Goal: Navigation & Orientation: Find specific page/section

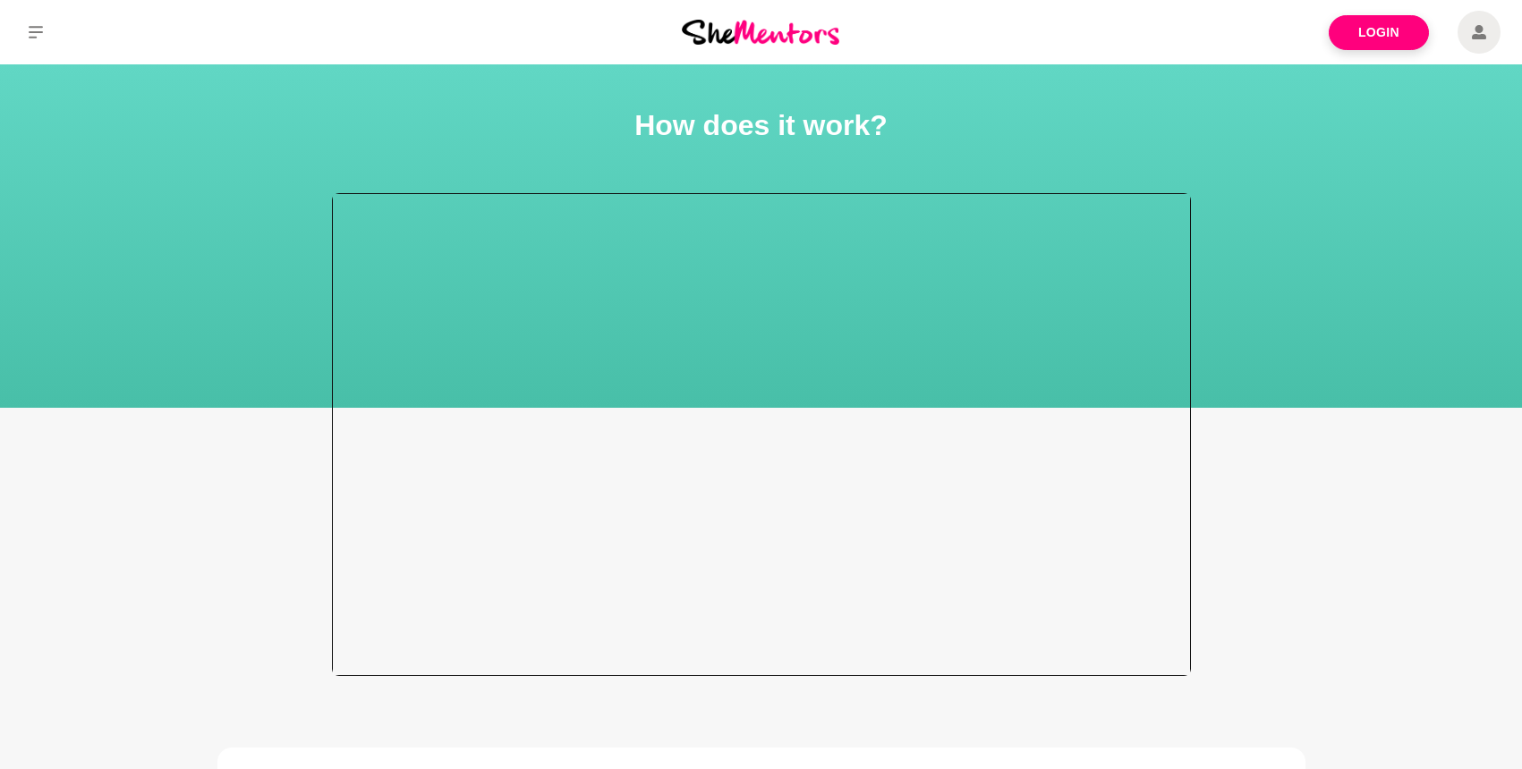
click at [807, 433] on div at bounding box center [761, 434] width 859 height 483
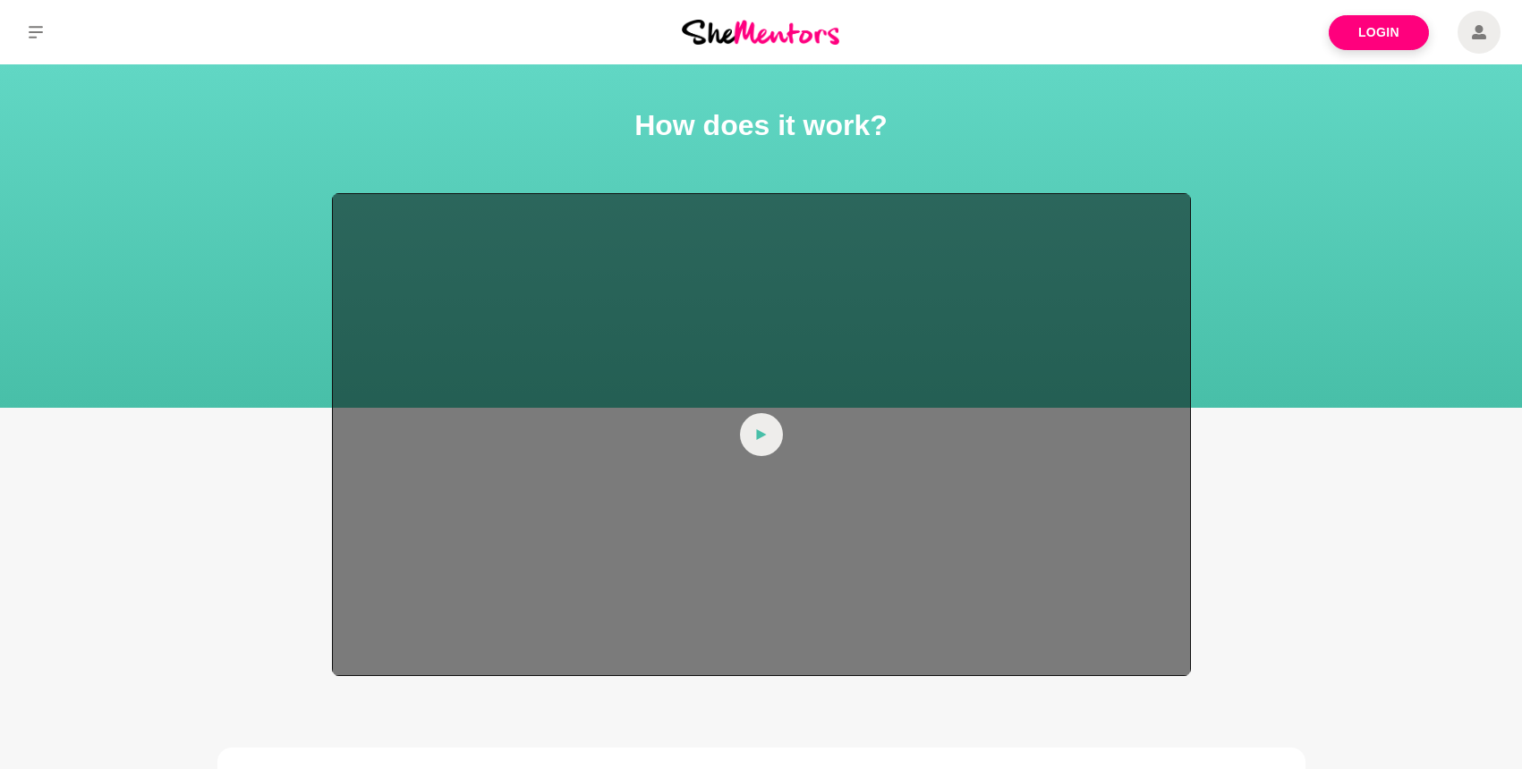
click at [756, 425] on icon at bounding box center [761, 434] width 11 height 43
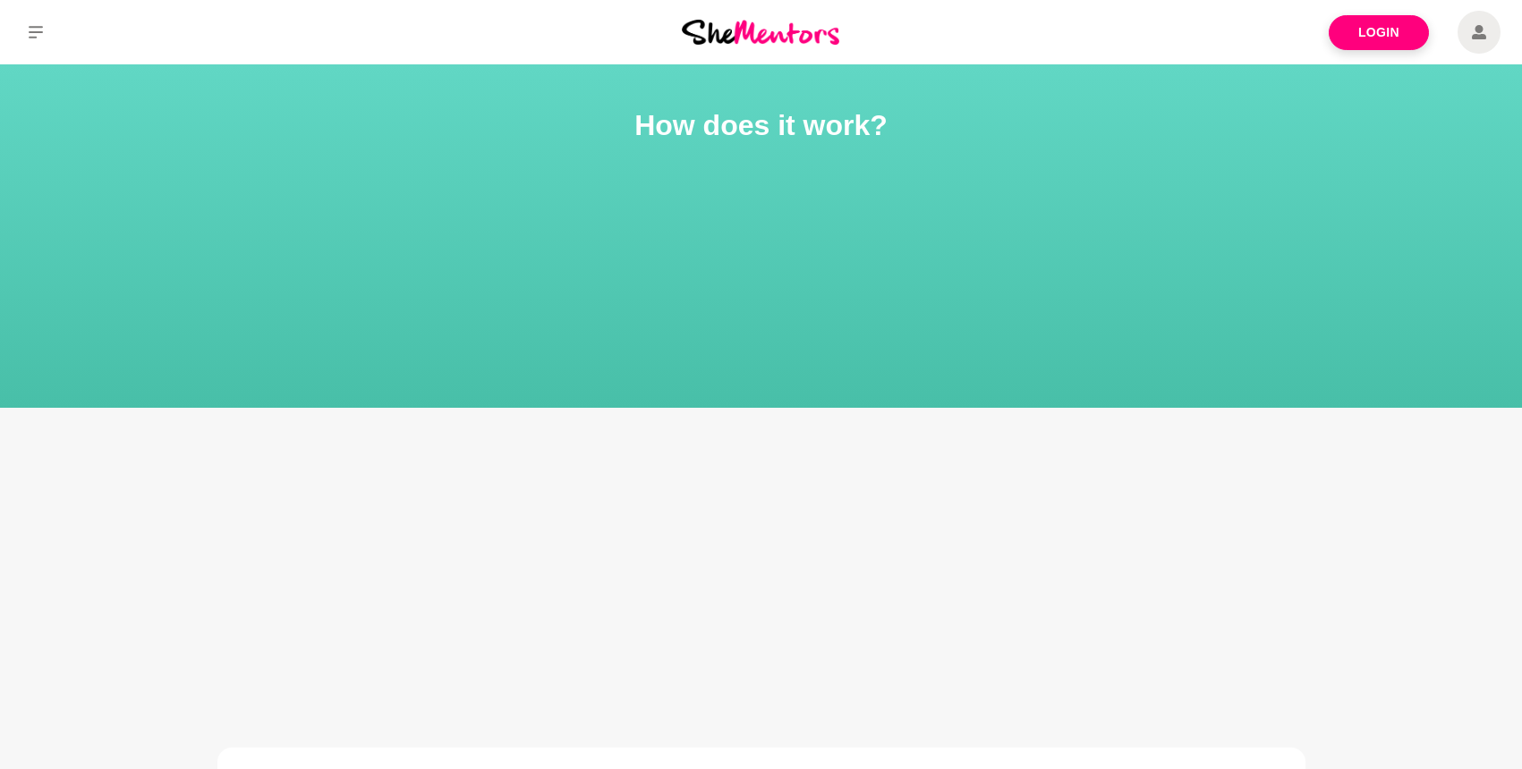
click at [745, 27] on img at bounding box center [760, 32] width 157 height 24
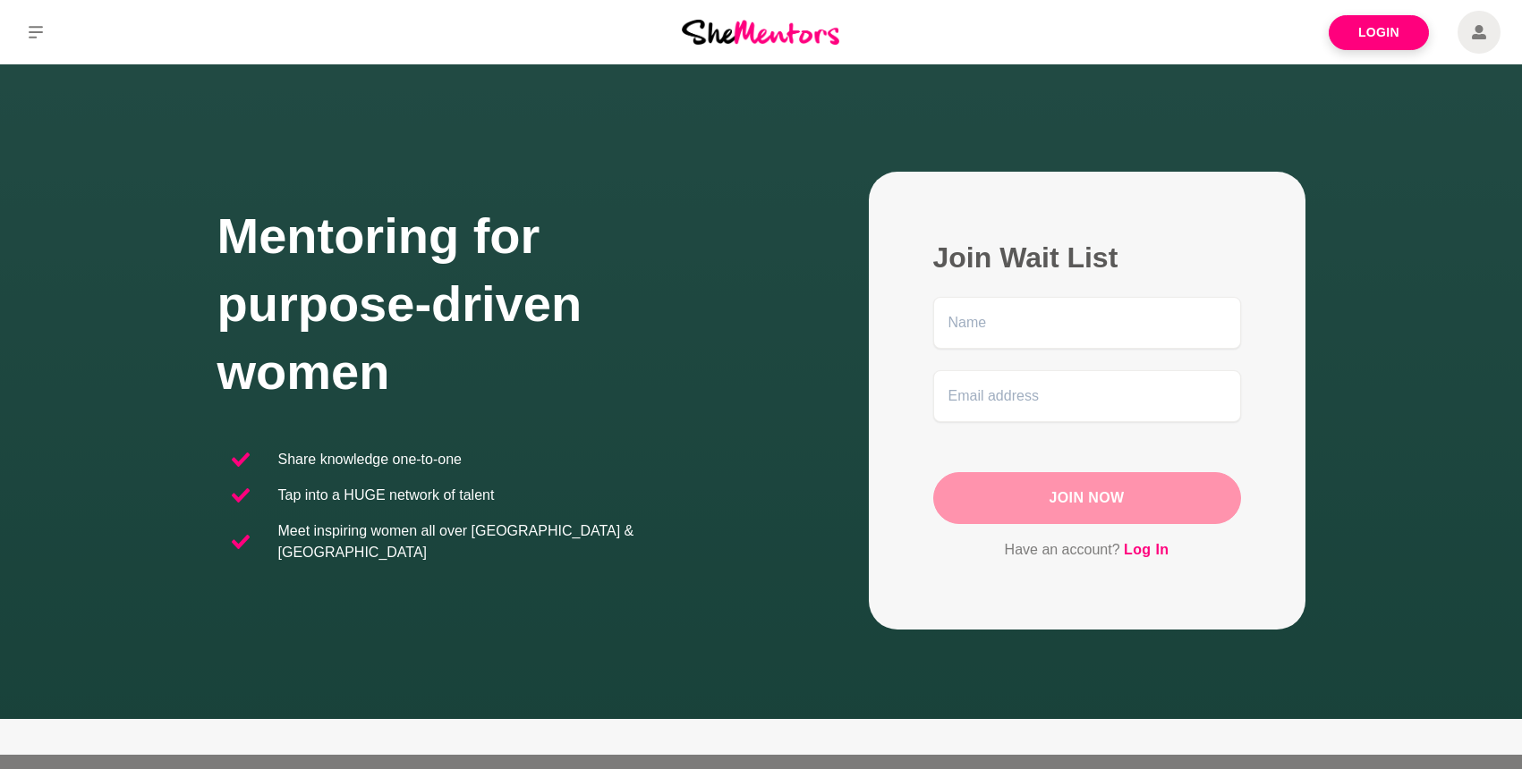
click at [744, 32] on img at bounding box center [760, 32] width 157 height 24
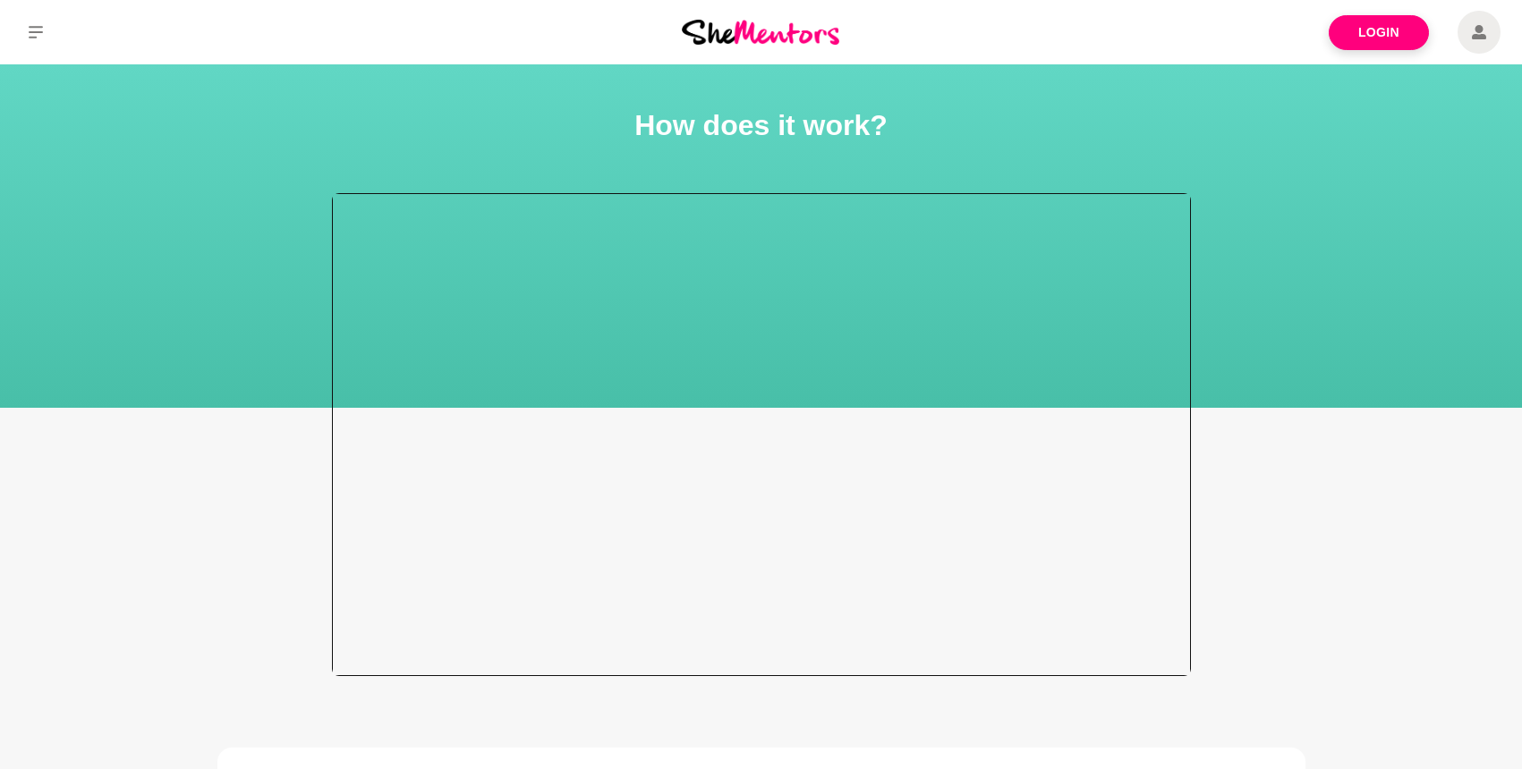
click at [1032, 579] on div at bounding box center [761, 434] width 859 height 483
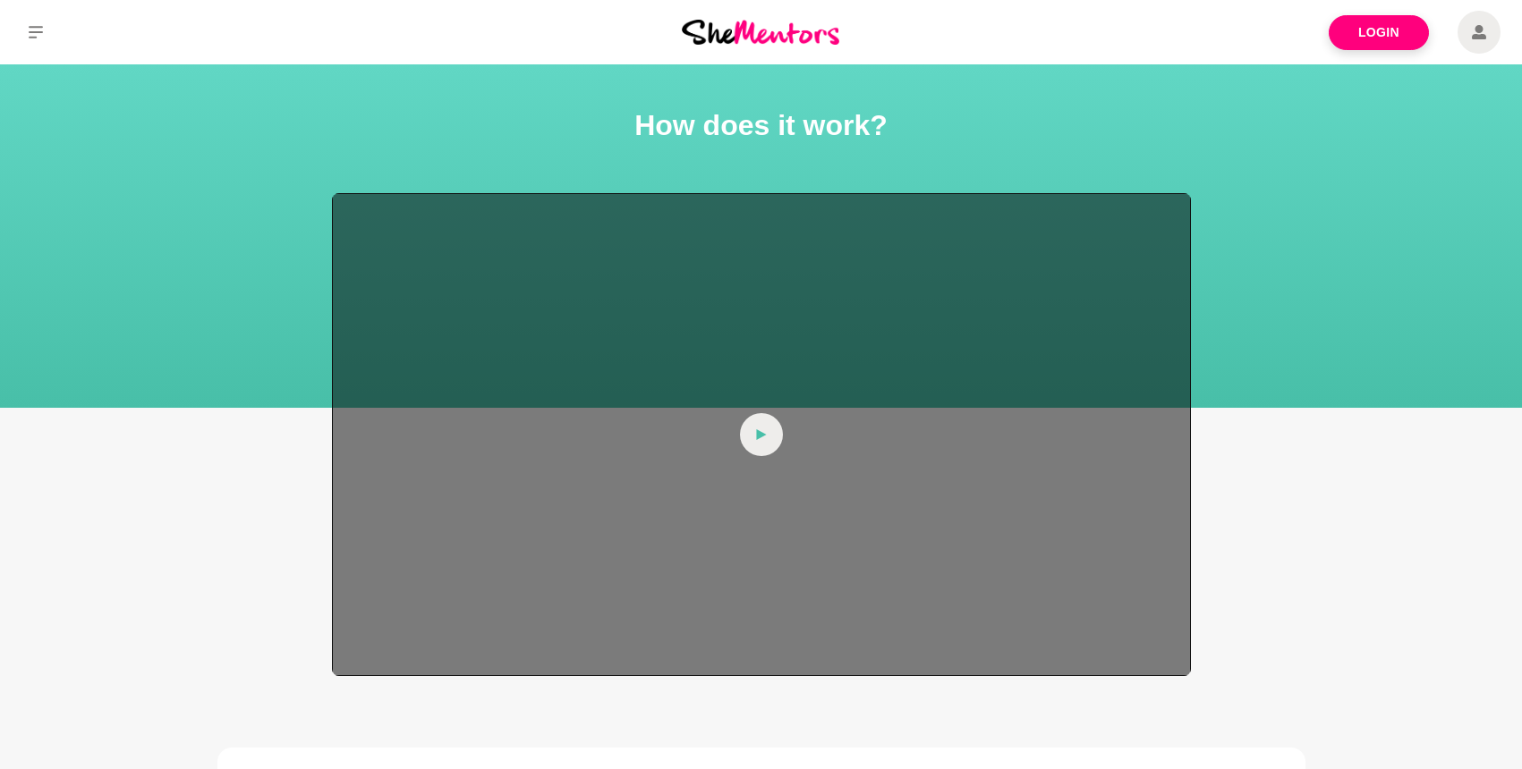
click at [910, 479] on div at bounding box center [761, 434] width 859 height 483
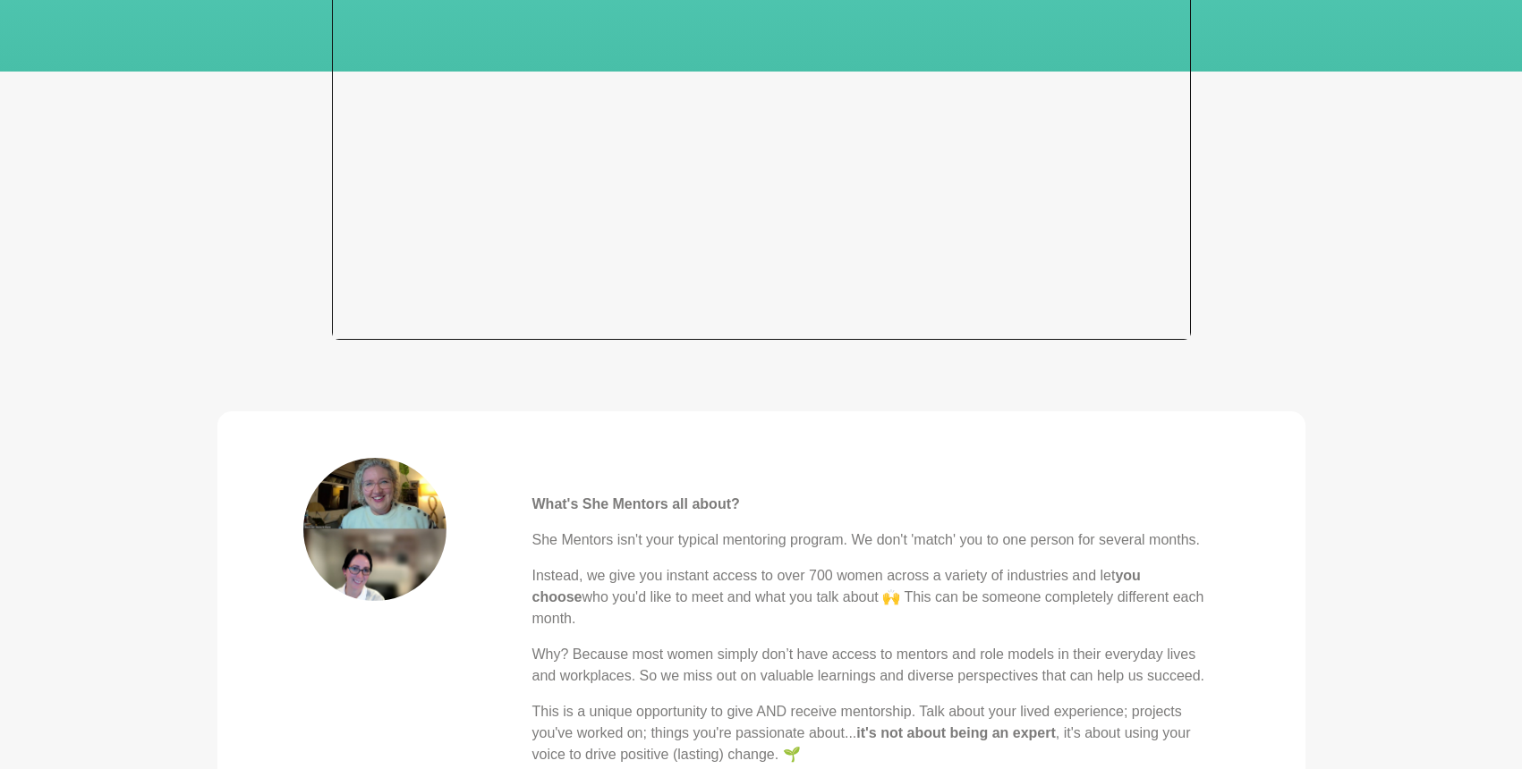
scroll to position [433, 0]
